Goal: Task Accomplishment & Management: Understand process/instructions

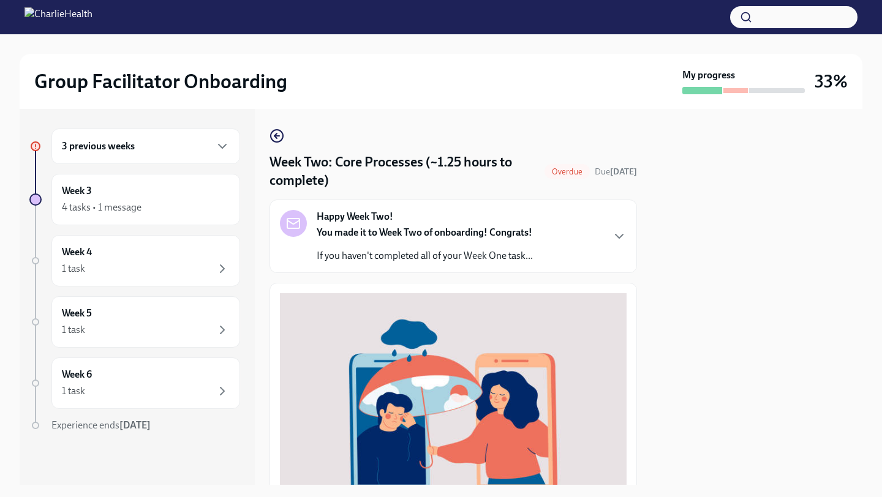
scroll to position [384, 0]
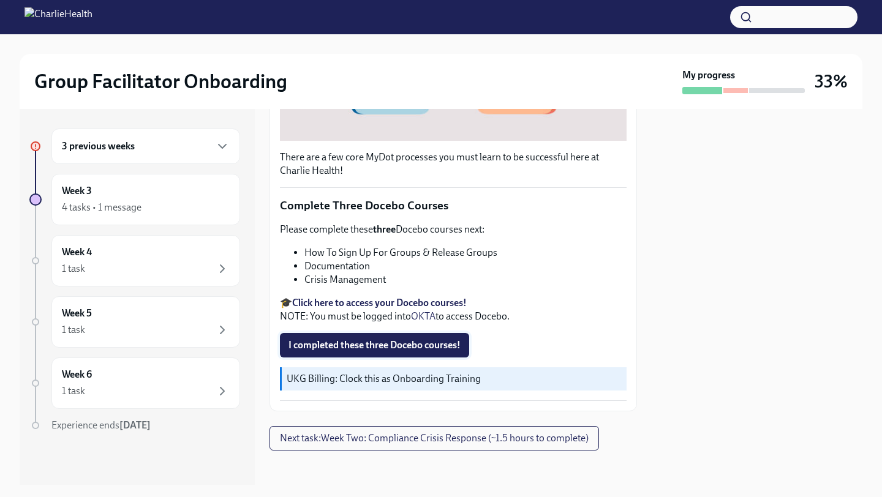
click at [361, 341] on span "I completed these three Docebo courses!" at bounding box center [374, 345] width 172 height 12
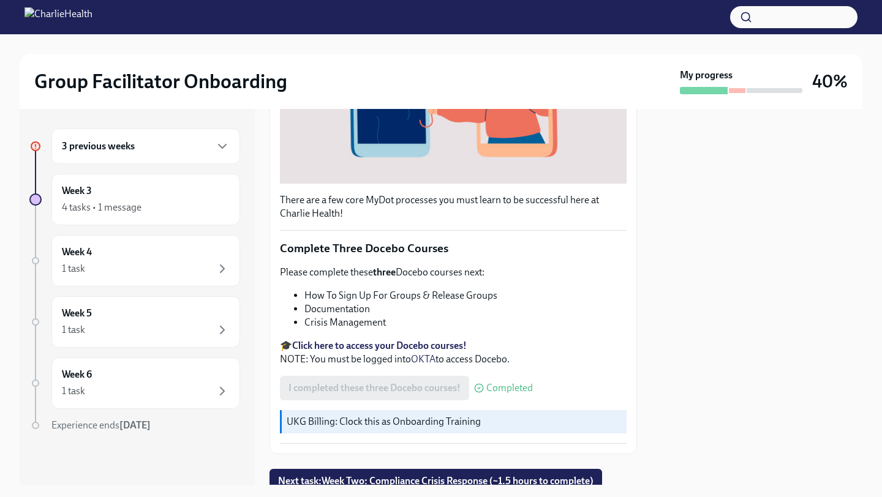
scroll to position [389, 0]
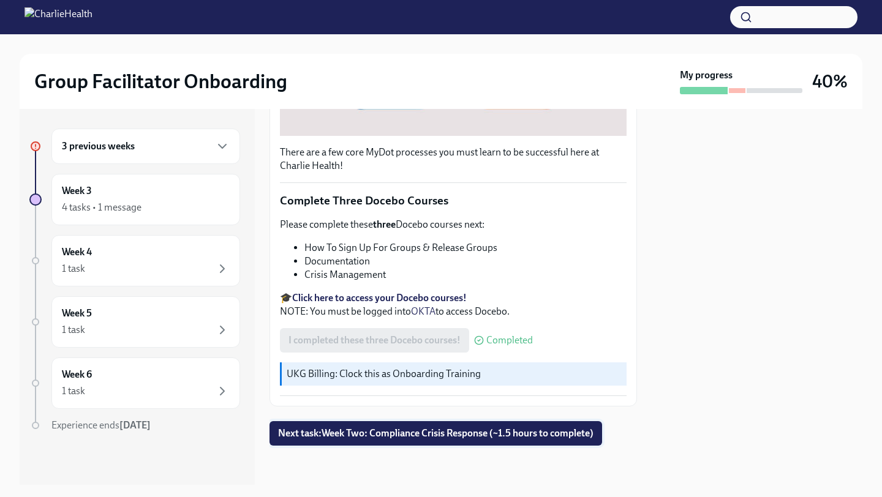
click at [361, 439] on span "Next task : Week Two: Compliance Crisis Response (~1.5 hours to complete)" at bounding box center [435, 433] width 315 height 12
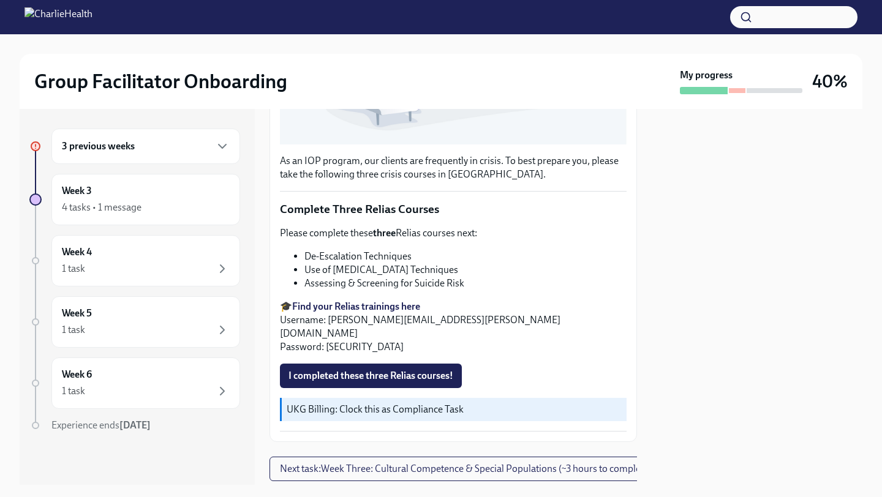
scroll to position [380, 0]
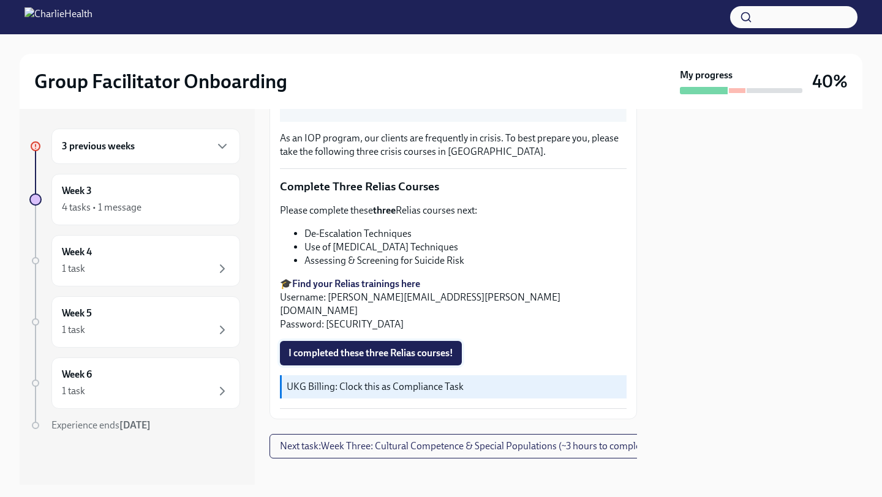
click at [337, 347] on span "I completed these three Relias courses!" at bounding box center [370, 353] width 165 height 12
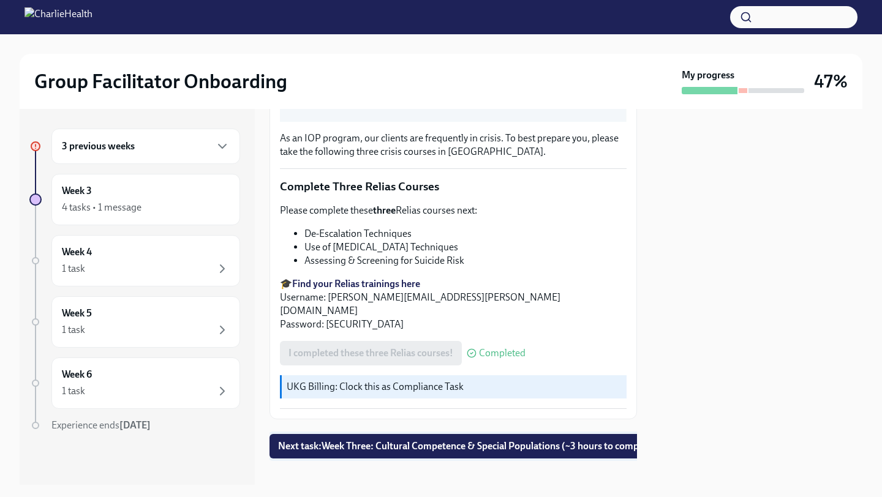
click at [326, 440] on span "Next task : Week Three: Cultural Competence & Special Populations (~3 hours to …" at bounding box center [468, 446] width 380 height 12
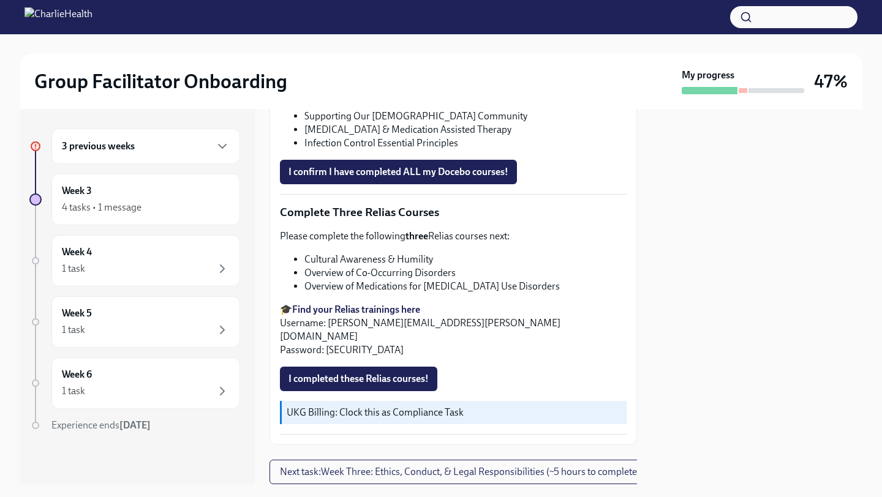
scroll to position [946, 0]
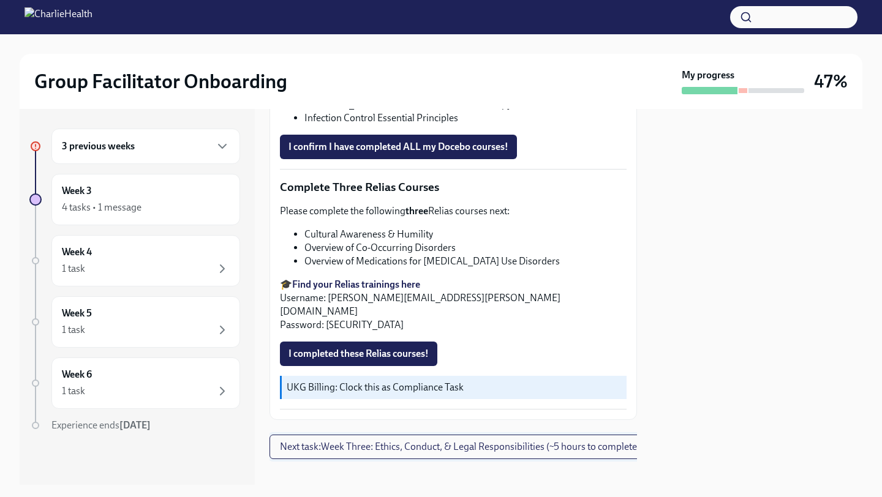
click at [338, 441] on span "Next task : Week Three: Ethics, Conduct, & Legal Responsibilities (~5 hours to …" at bounding box center [460, 447] width 360 height 12
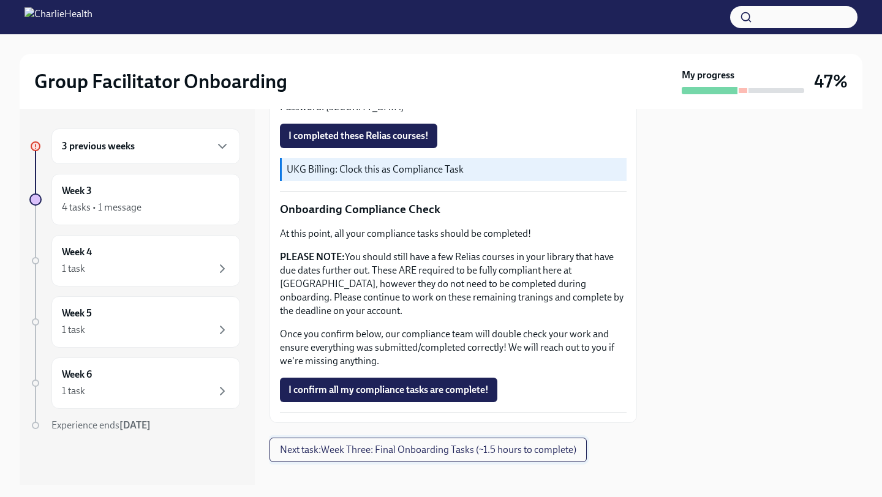
scroll to position [651, 0]
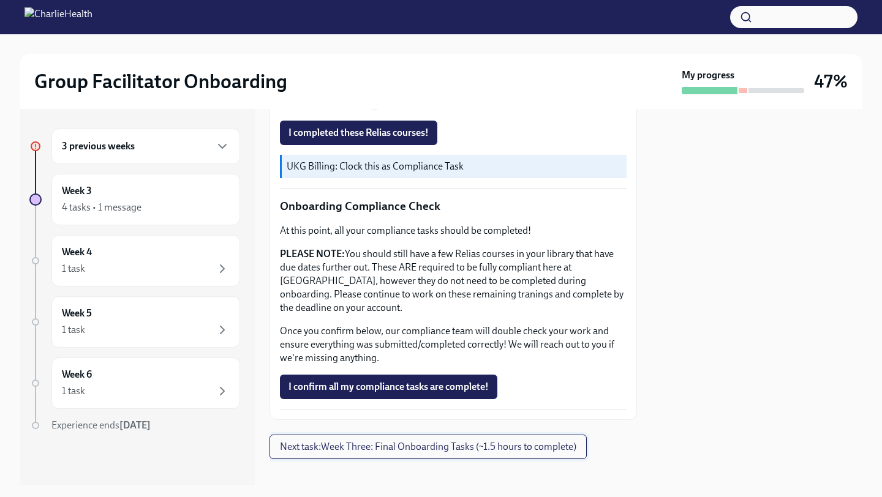
click at [339, 441] on span "Next task : Week Three: Final Onboarding Tasks (~1.5 hours to complete)" at bounding box center [428, 447] width 296 height 12
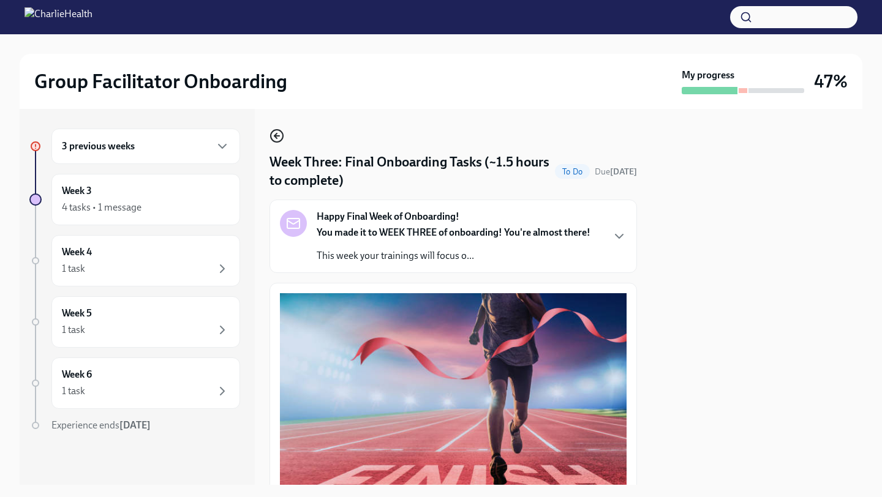
click at [277, 136] on icon "button" at bounding box center [276, 136] width 5 height 0
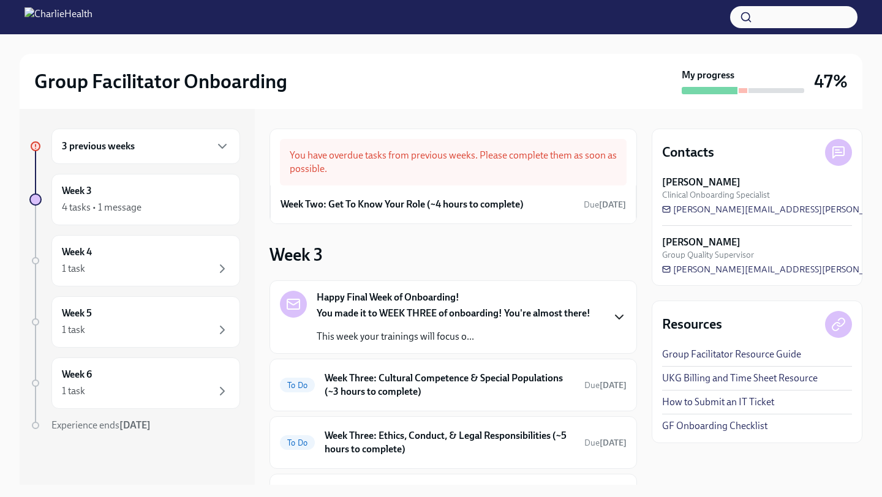
click at [619, 320] on icon "button" at bounding box center [619, 317] width 15 height 15
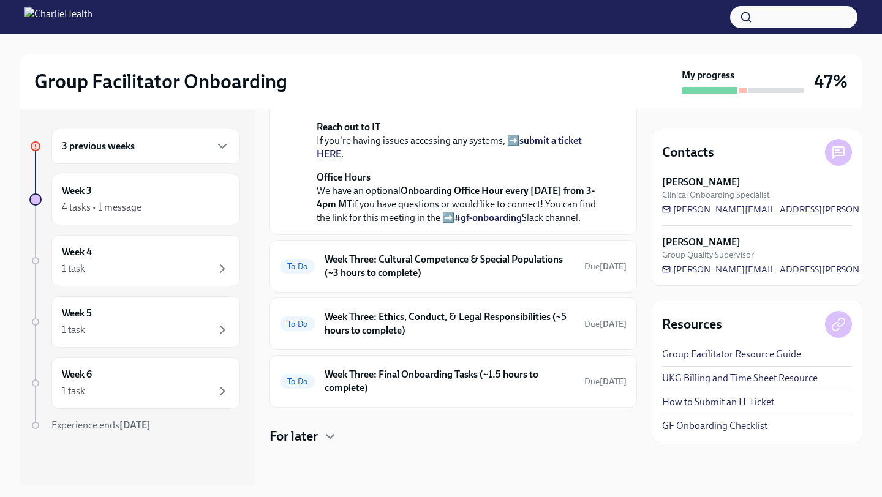
scroll to position [511, 0]
click at [585, 282] on div "To Do Week Three: Cultural Competence & Special Populations (~3 hours to comple…" at bounding box center [453, 266] width 347 height 32
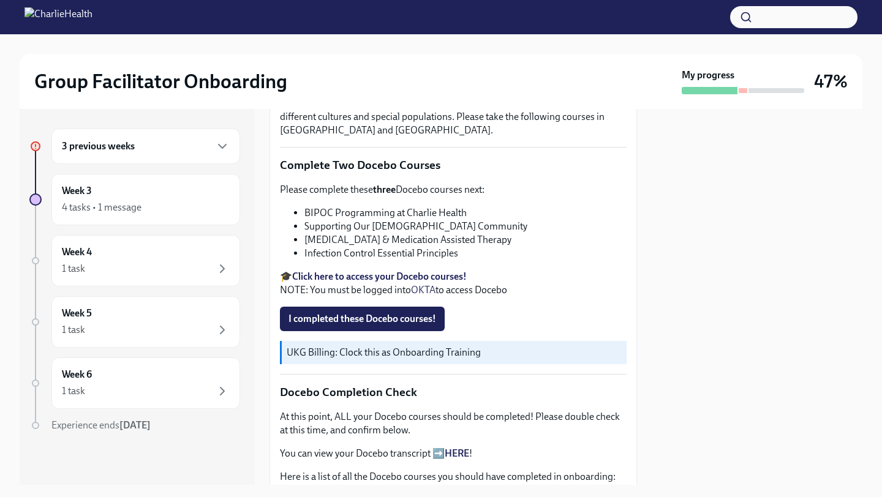
scroll to position [358, 0]
